Goal: Task Accomplishment & Management: Manage account settings

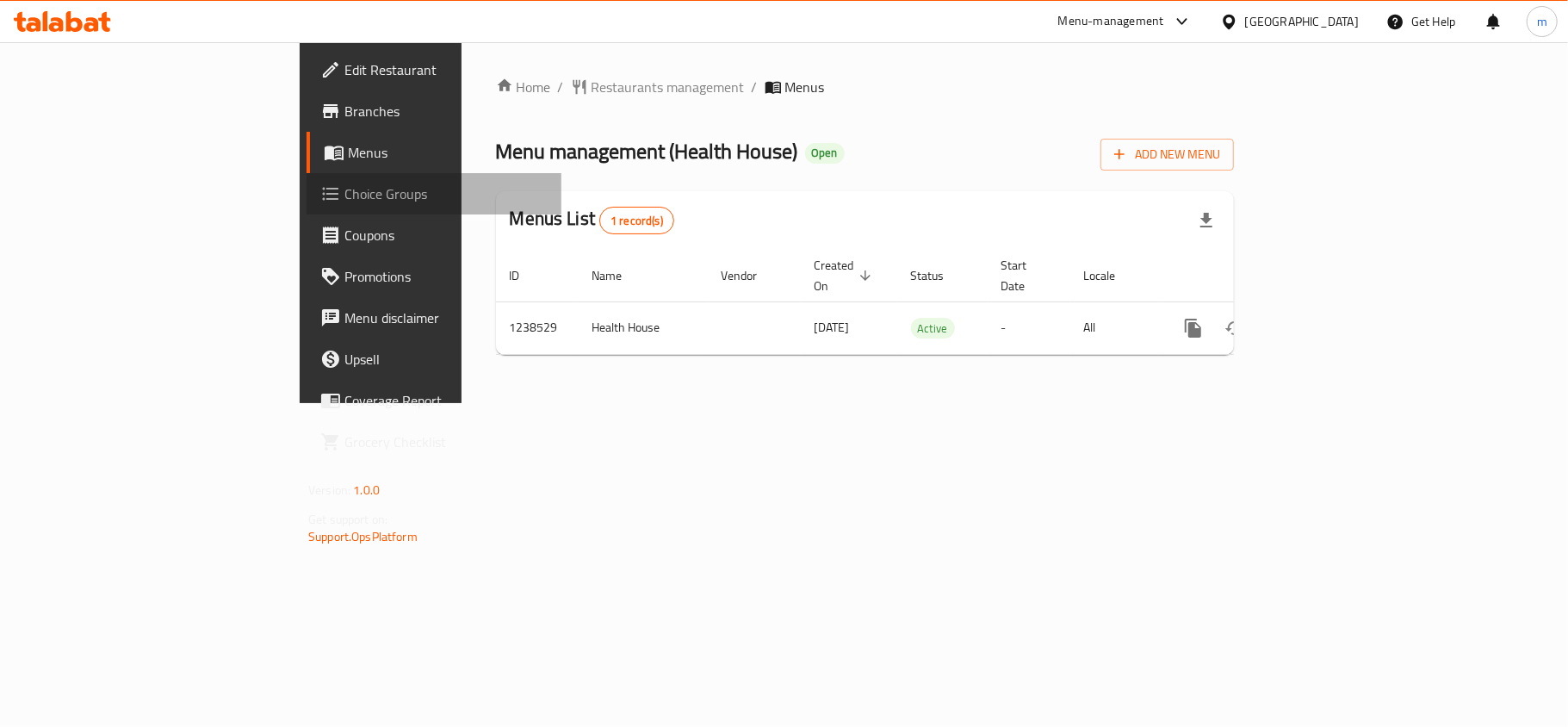
click at [345, 191] on span "Choice Groups" at bounding box center [446, 193] width 203 height 21
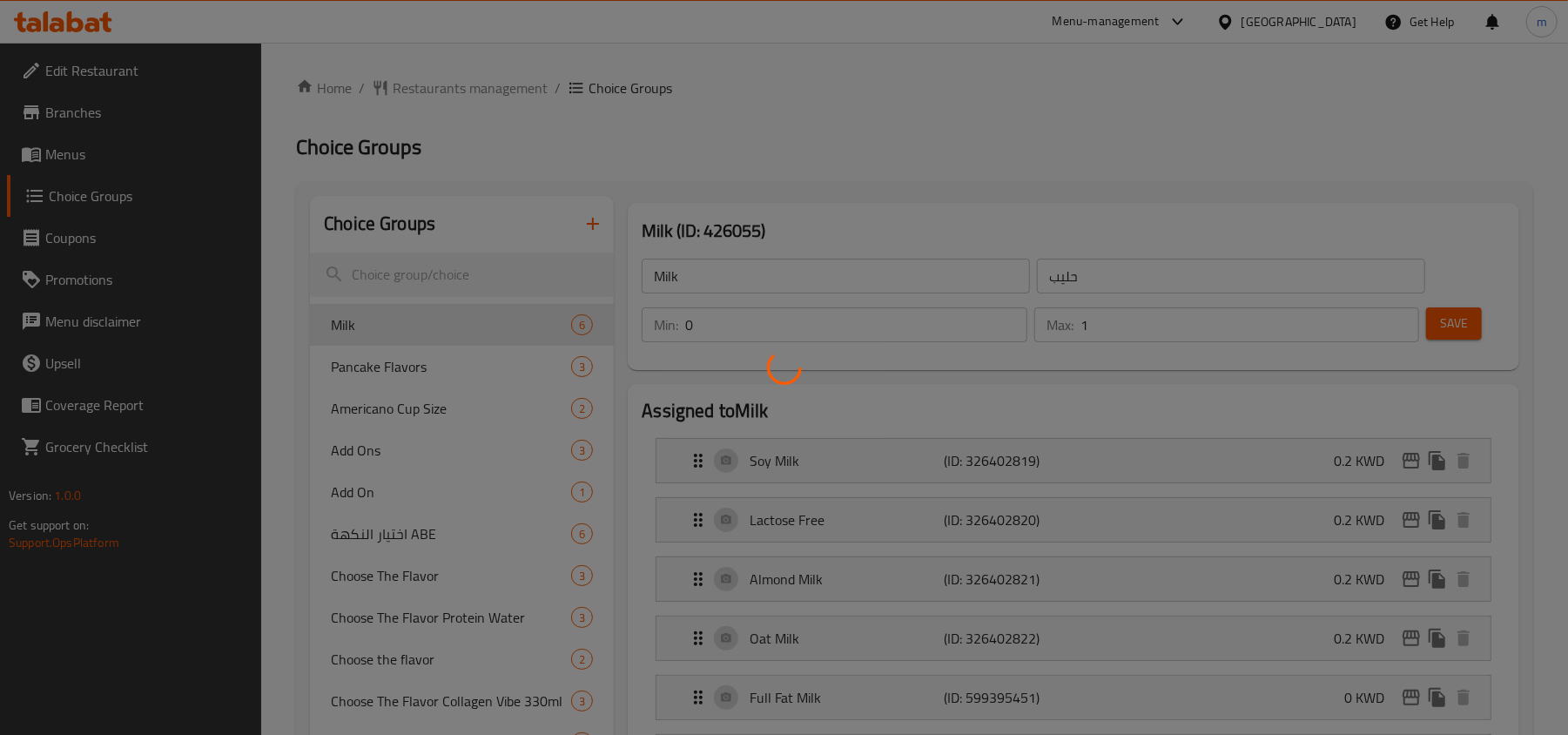
scroll to position [231, 0]
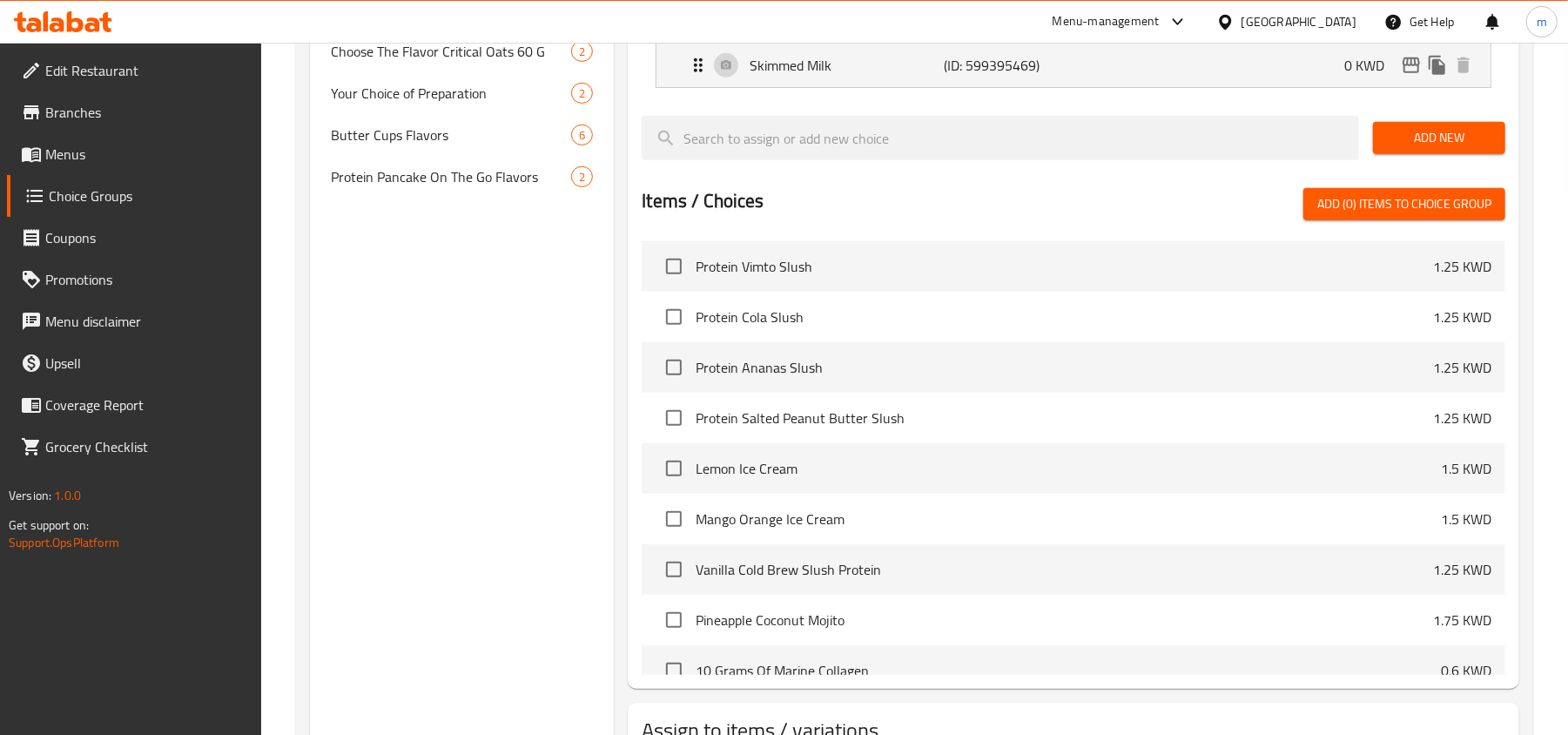
scroll to position [481, 0]
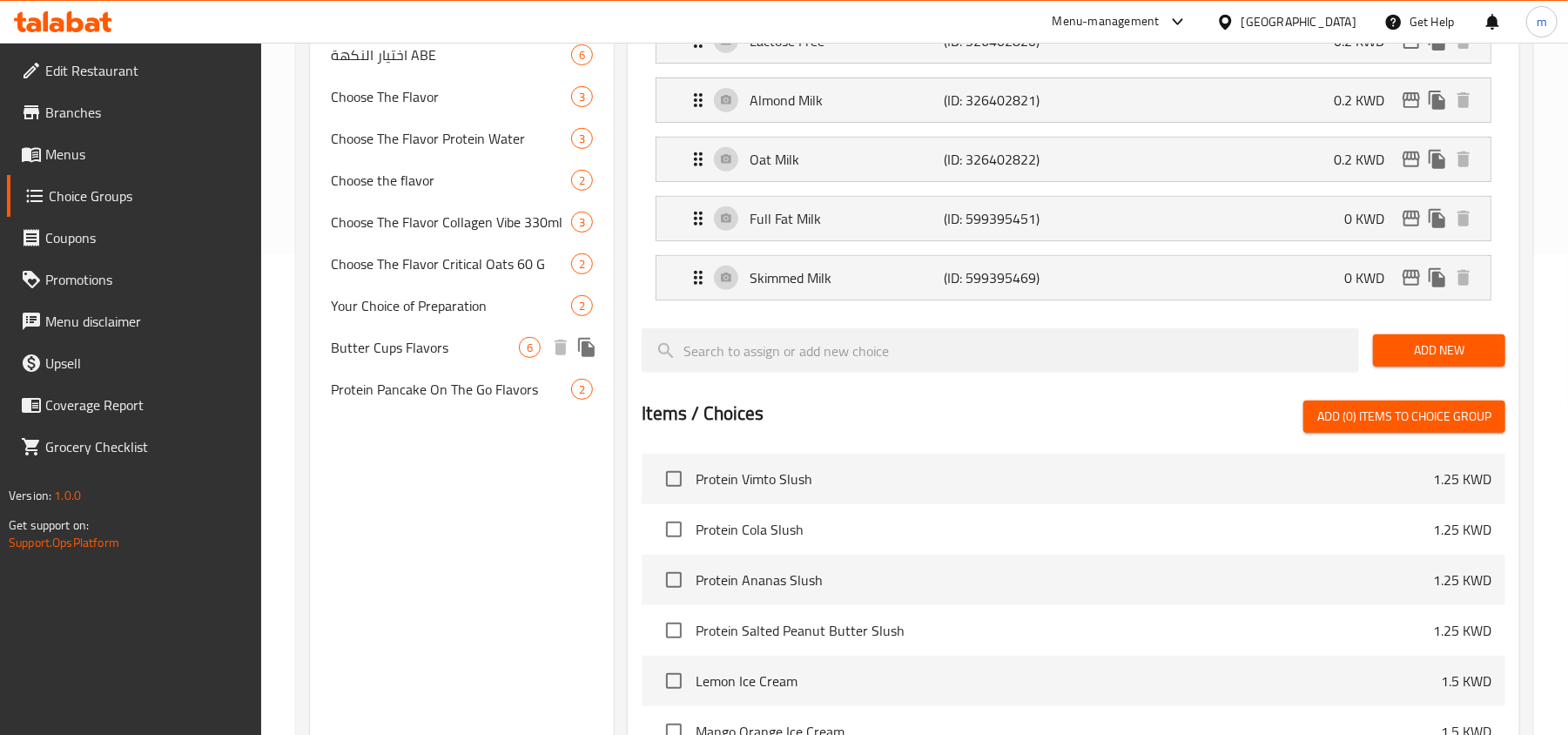
click at [417, 352] on span "Butter Cups Flavors" at bounding box center [425, 347] width 188 height 21
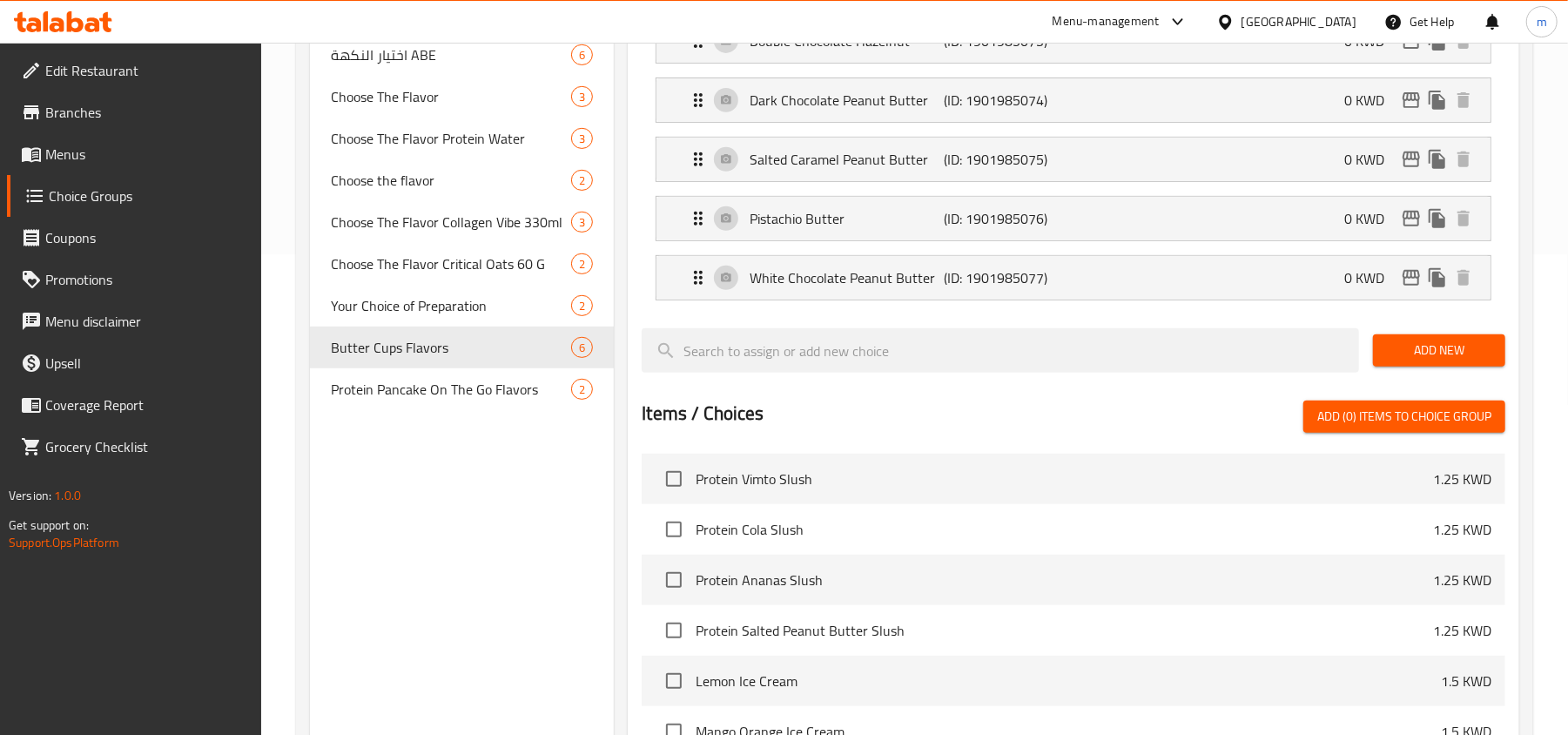
type input "Butter Cups Flavors"
type input "نكهات أكواب الزبدة"
type input "6"
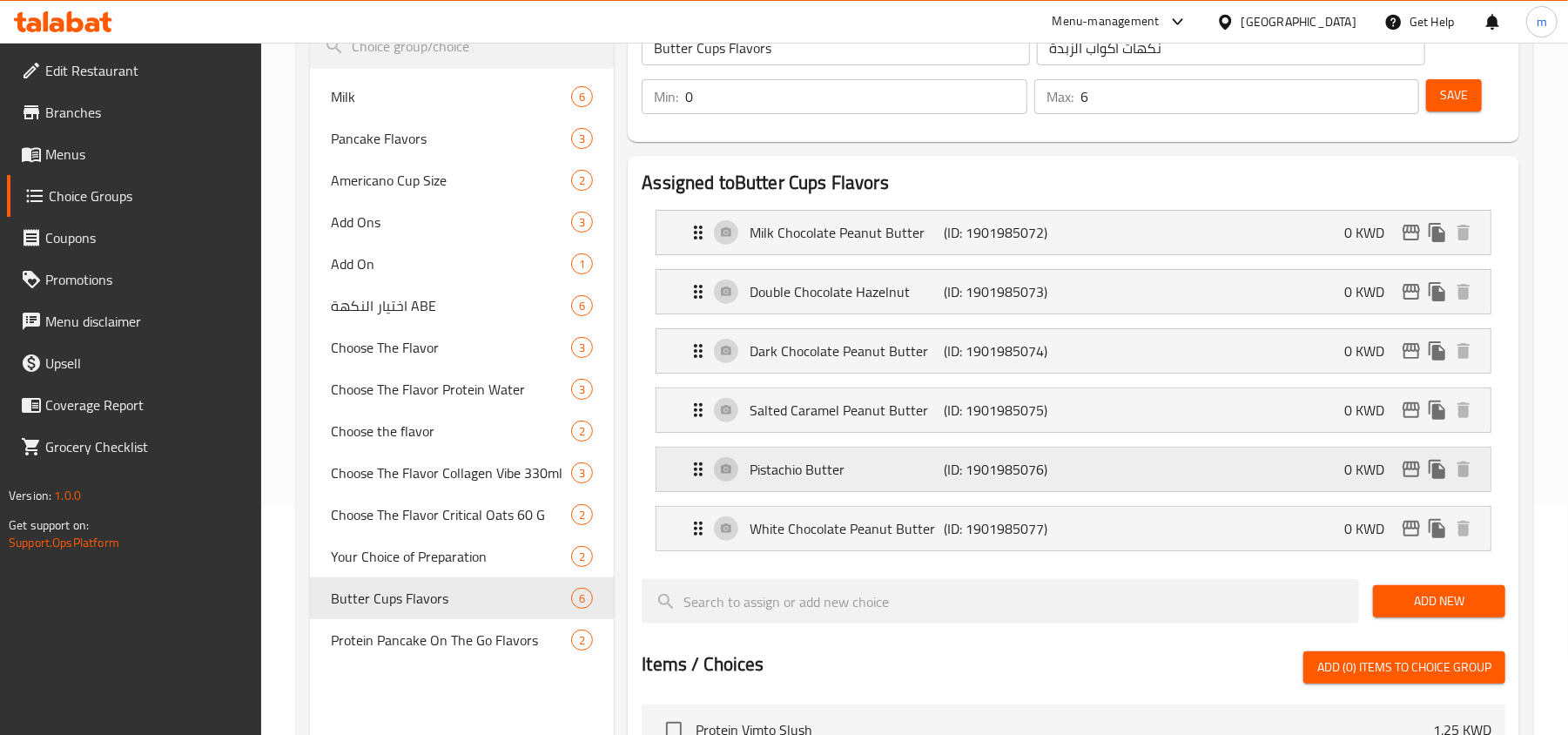
scroll to position [231, 0]
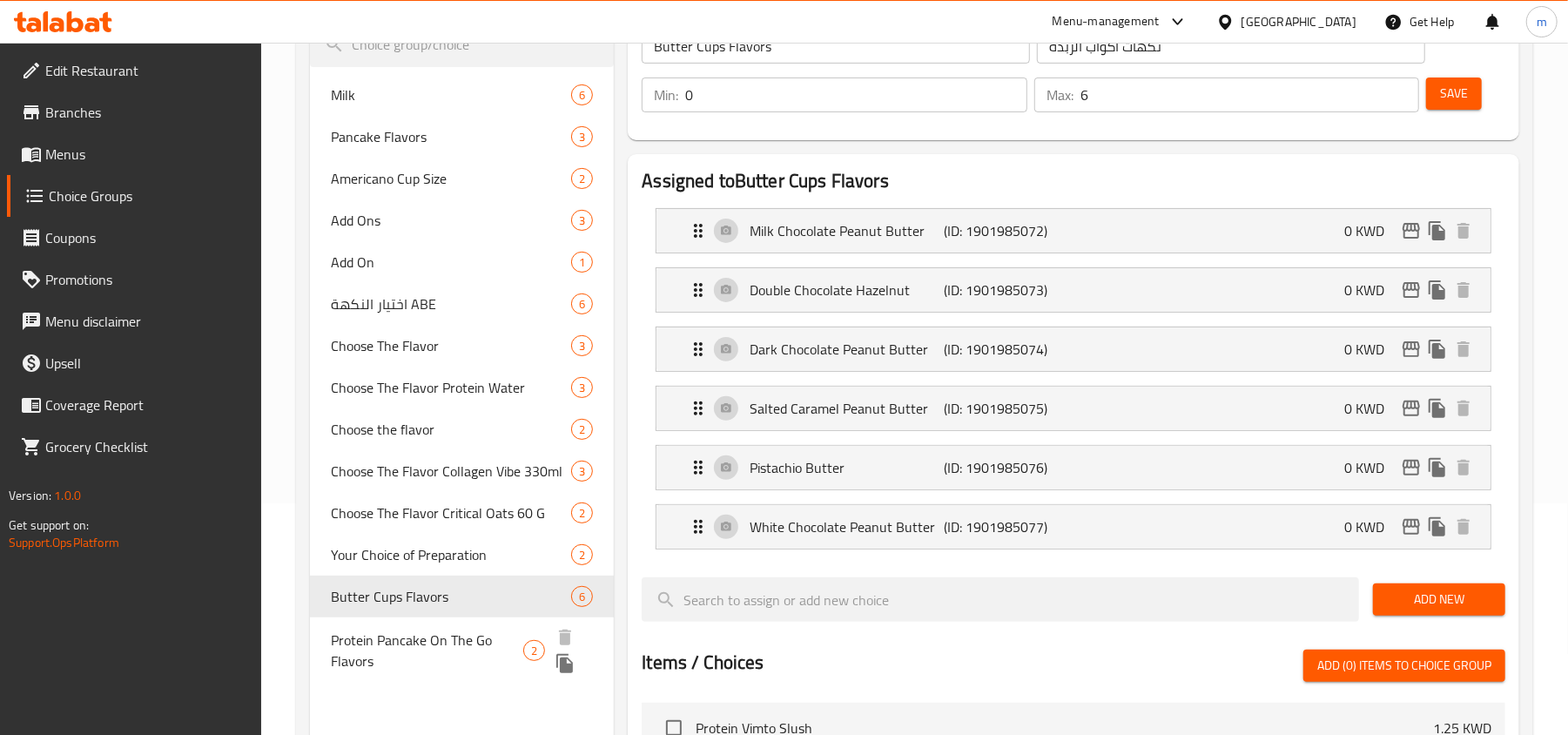
click at [409, 648] on span "Protein Pancake On The Go Flavors" at bounding box center [427, 651] width 192 height 42
type input "Protein Pancake On The Go Flavors"
type input "نكهات بانكيك البروتين الجاهز"
type input "2"
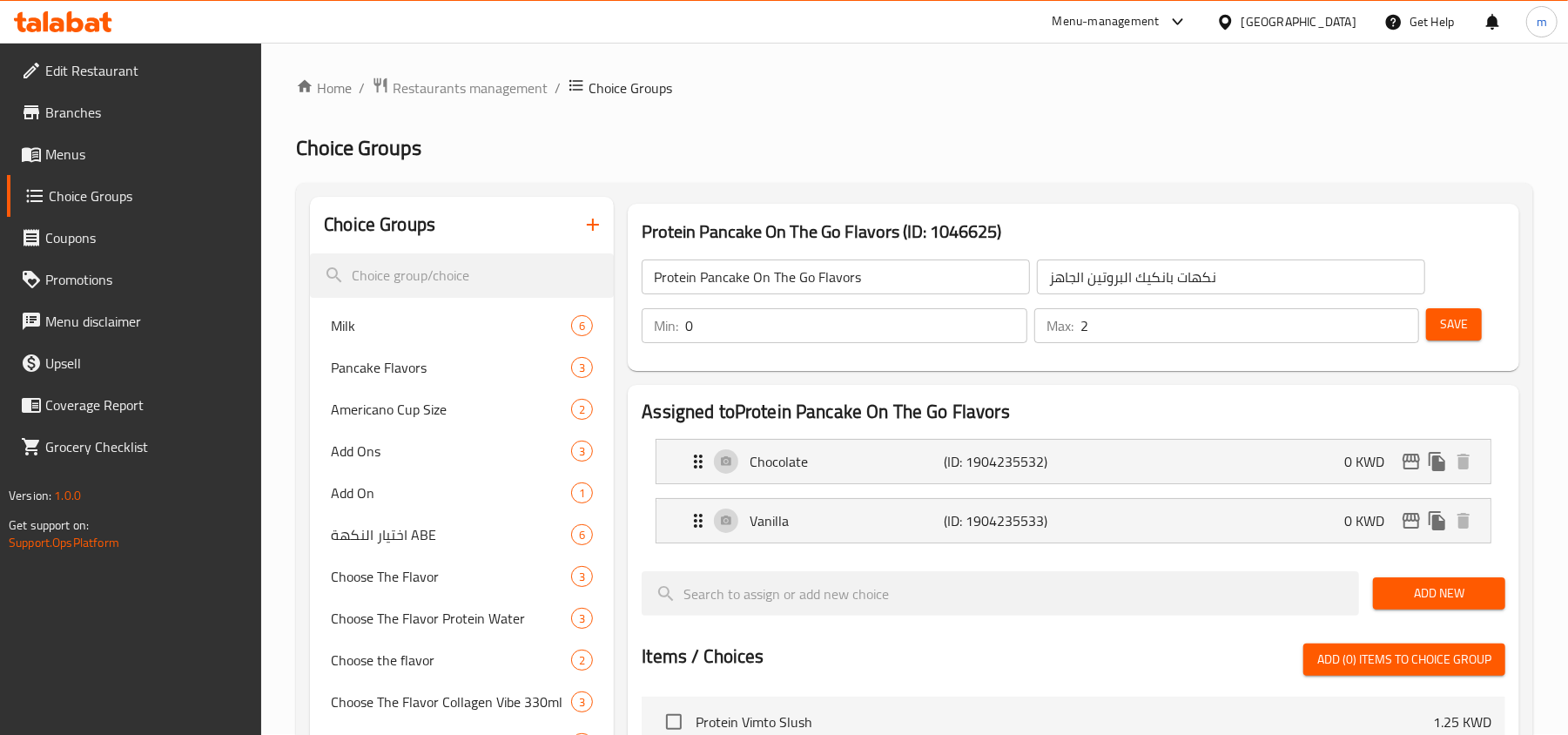
scroll to position [0, 0]
click at [320, 85] on link "Home" at bounding box center [324, 88] width 56 height 21
